Goal: Information Seeking & Learning: Learn about a topic

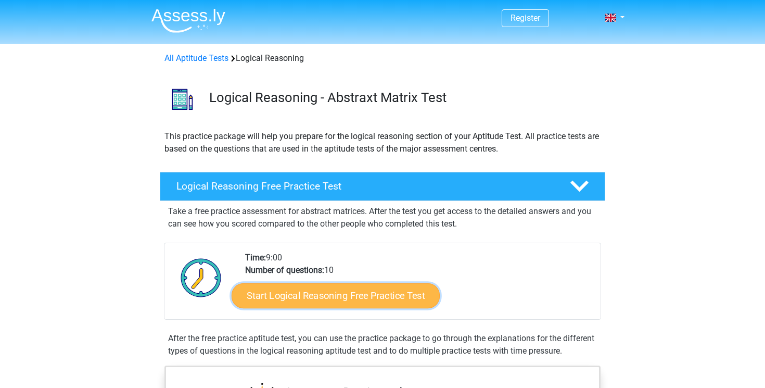
click at [339, 284] on link "Start Logical Reasoning Free Practice Test" at bounding box center [336, 295] width 208 height 25
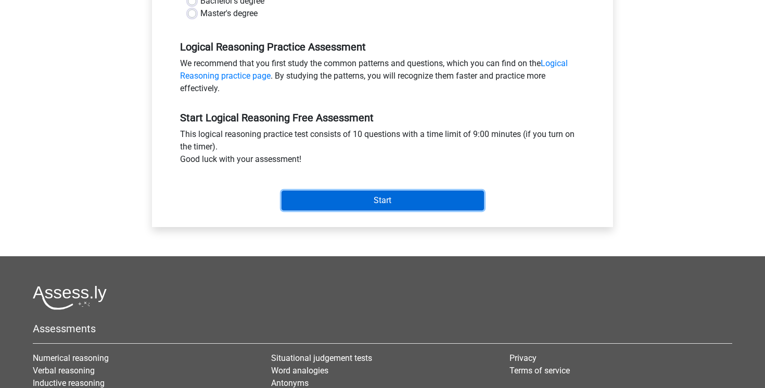
click at [358, 198] on input "Start" at bounding box center [383, 201] width 203 height 20
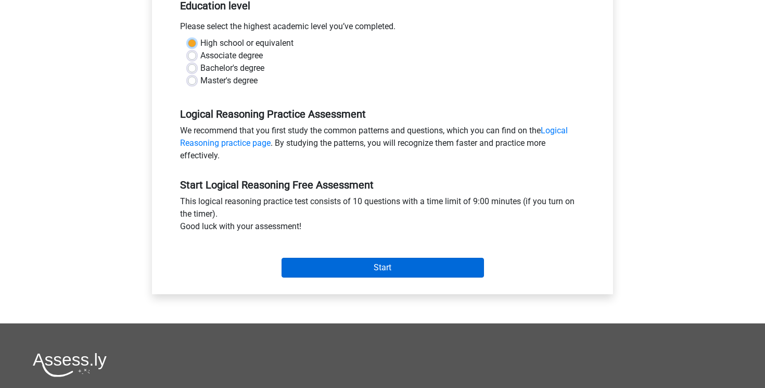
scroll to position [171, 0]
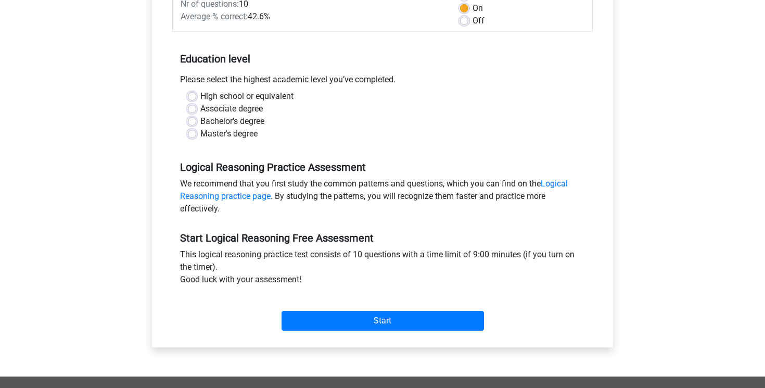
click at [335, 130] on div "Master's degree" at bounding box center [382, 134] width 389 height 12
click at [200, 119] on label "Bachelor's degree" at bounding box center [232, 121] width 64 height 12
click at [194, 119] on input "Bachelor's degree" at bounding box center [192, 120] width 8 height 10
radio input "true"
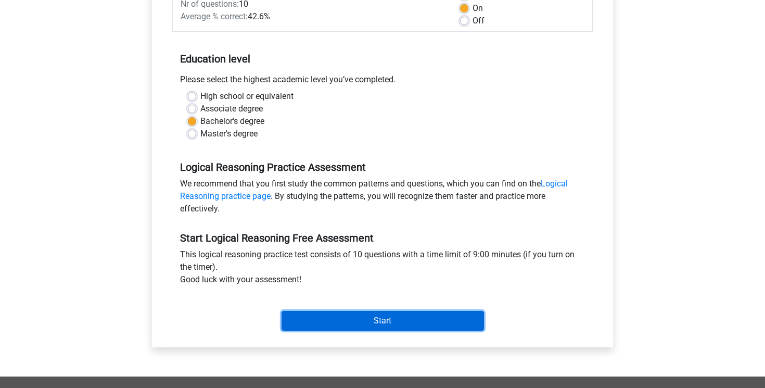
click at [353, 315] on input "Start" at bounding box center [383, 321] width 203 height 20
